Goal: Task Accomplishment & Management: Manage account settings

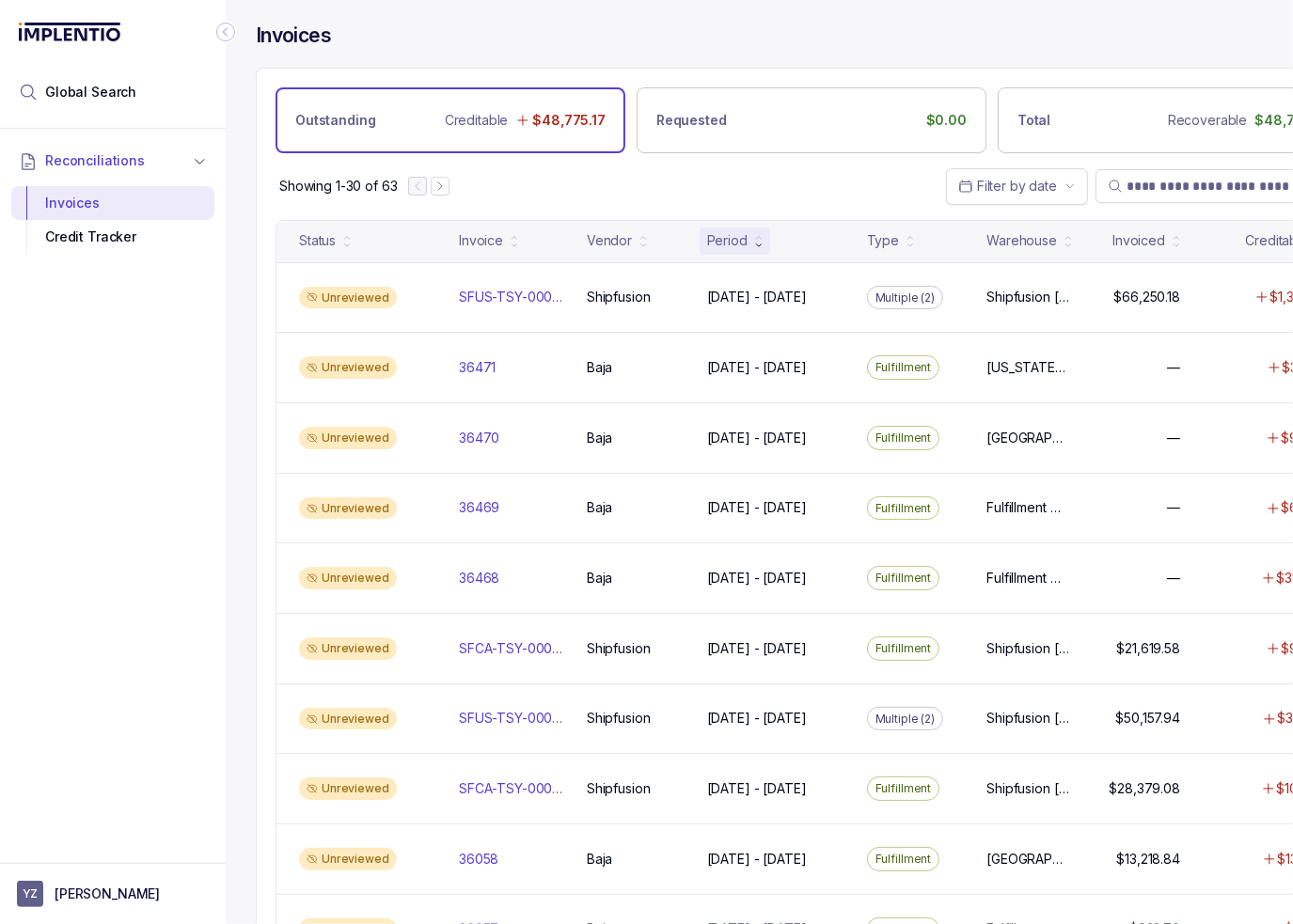
click at [161, 388] on div "Reconciliations Invoices Credit Tracker" at bounding box center [113, 490] width 225 height 724
click at [124, 908] on aside "YZ [PERSON_NAME]" at bounding box center [113, 893] width 225 height 61
click at [79, 893] on p "[PERSON_NAME]" at bounding box center [107, 894] width 105 height 19
click at [85, 853] on p "Logout" at bounding box center [124, 854] width 156 height 19
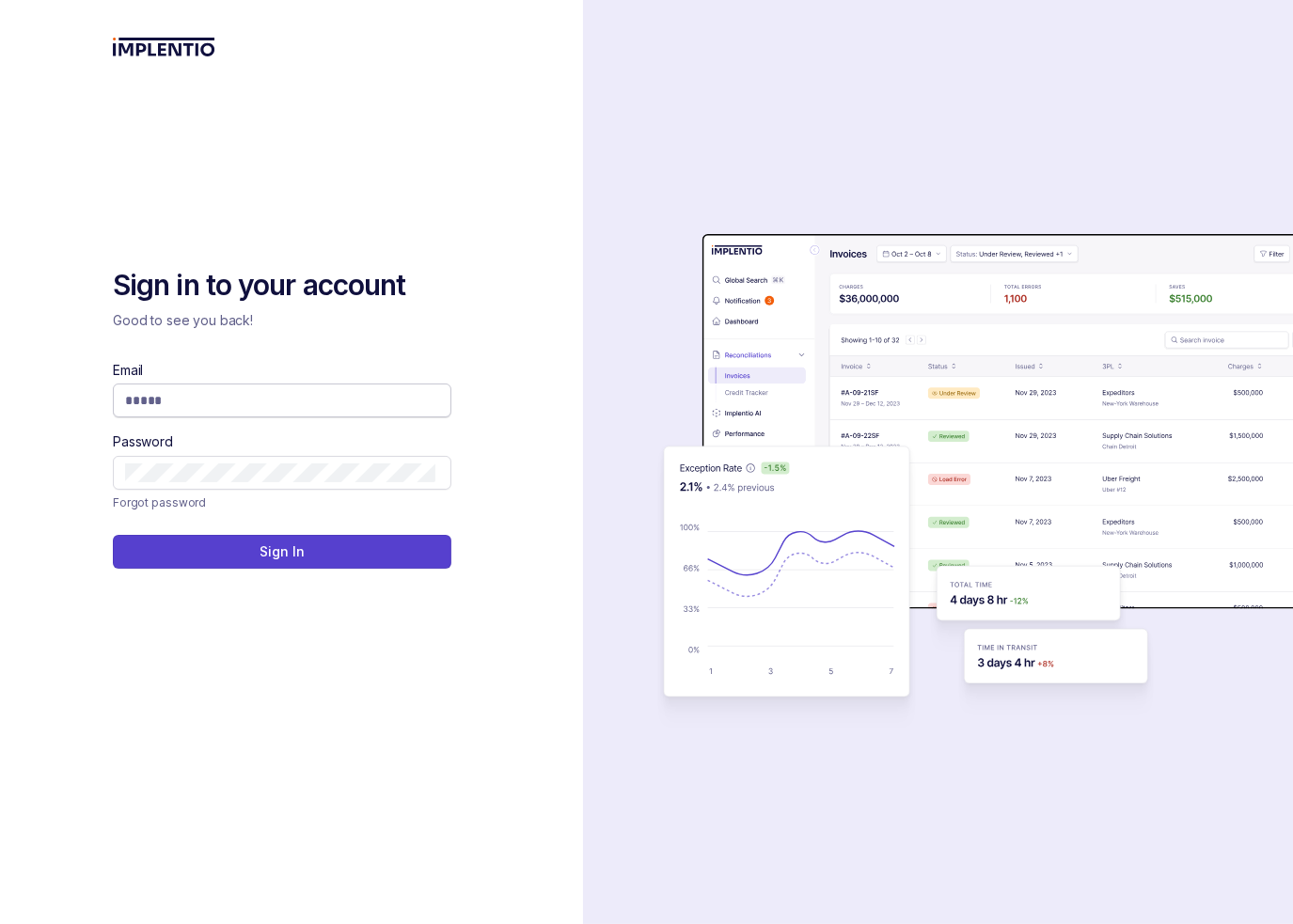
click at [372, 401] on input "Email" at bounding box center [280, 401] width 310 height 19
type input "**********"
